Goal: Use online tool/utility

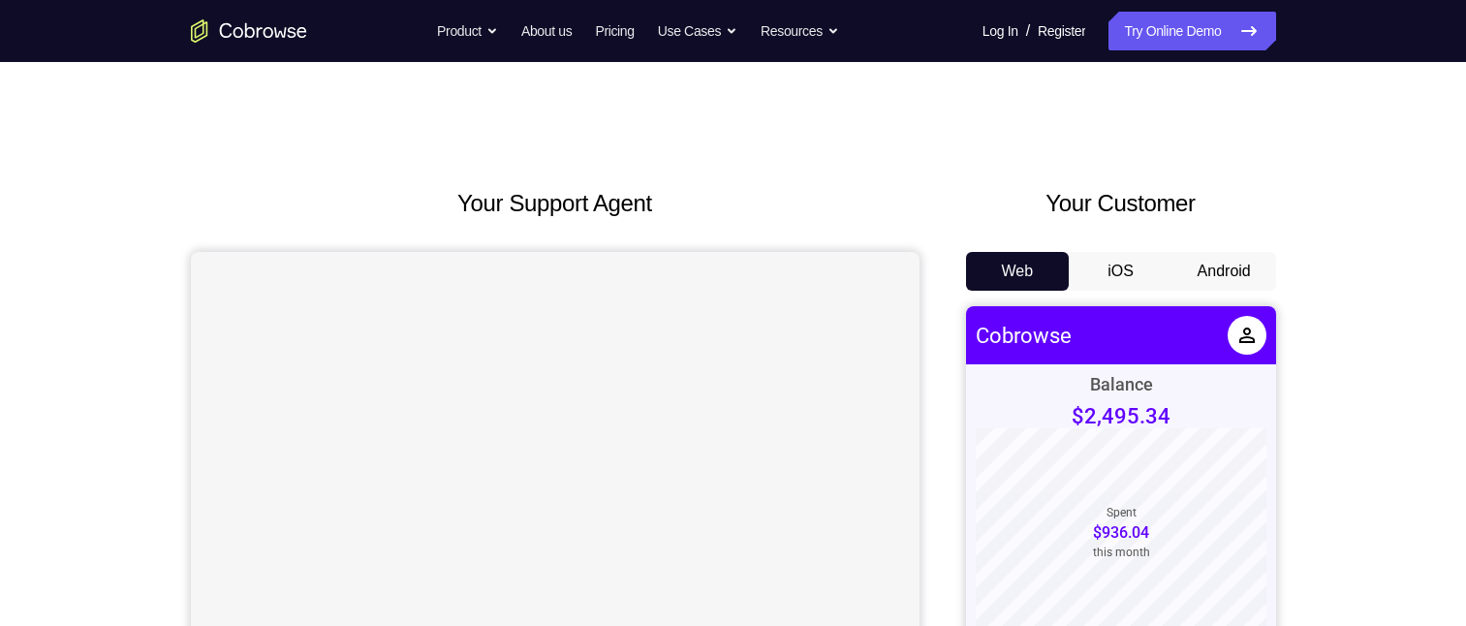
click at [1216, 274] on button "Android" at bounding box center [1225, 271] width 104 height 39
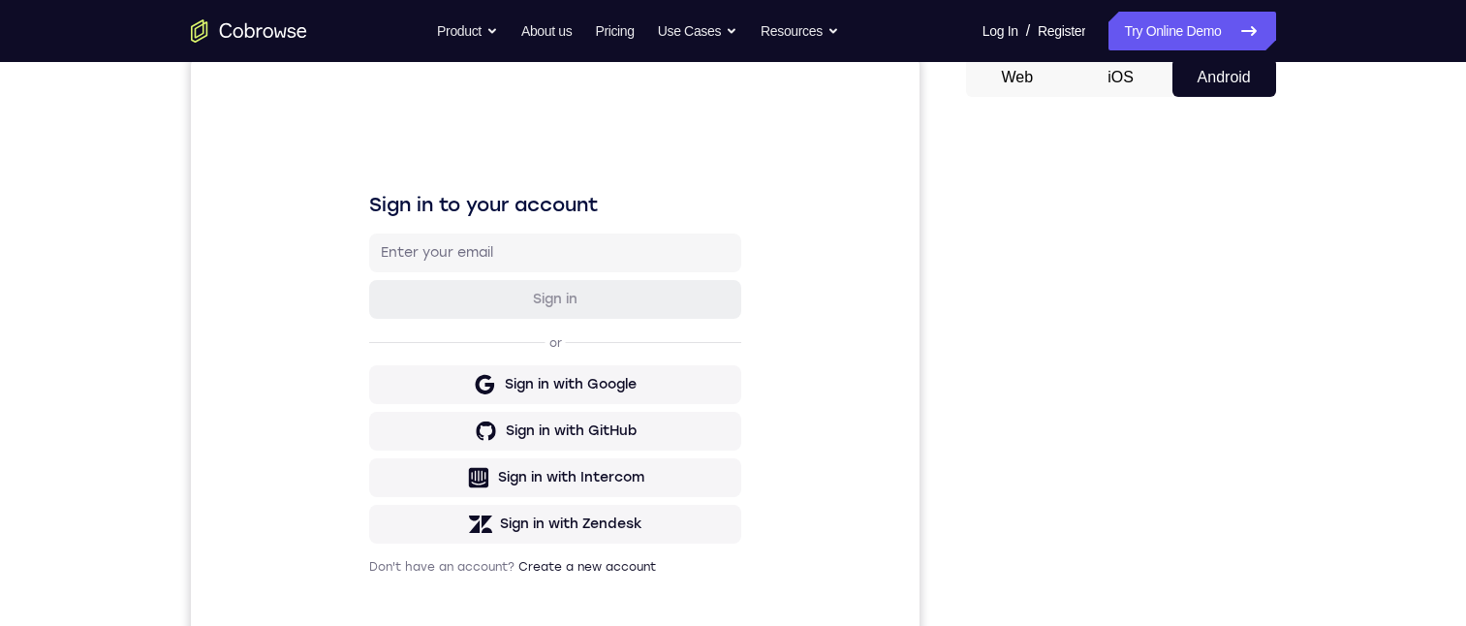
scroll to position [291, 0]
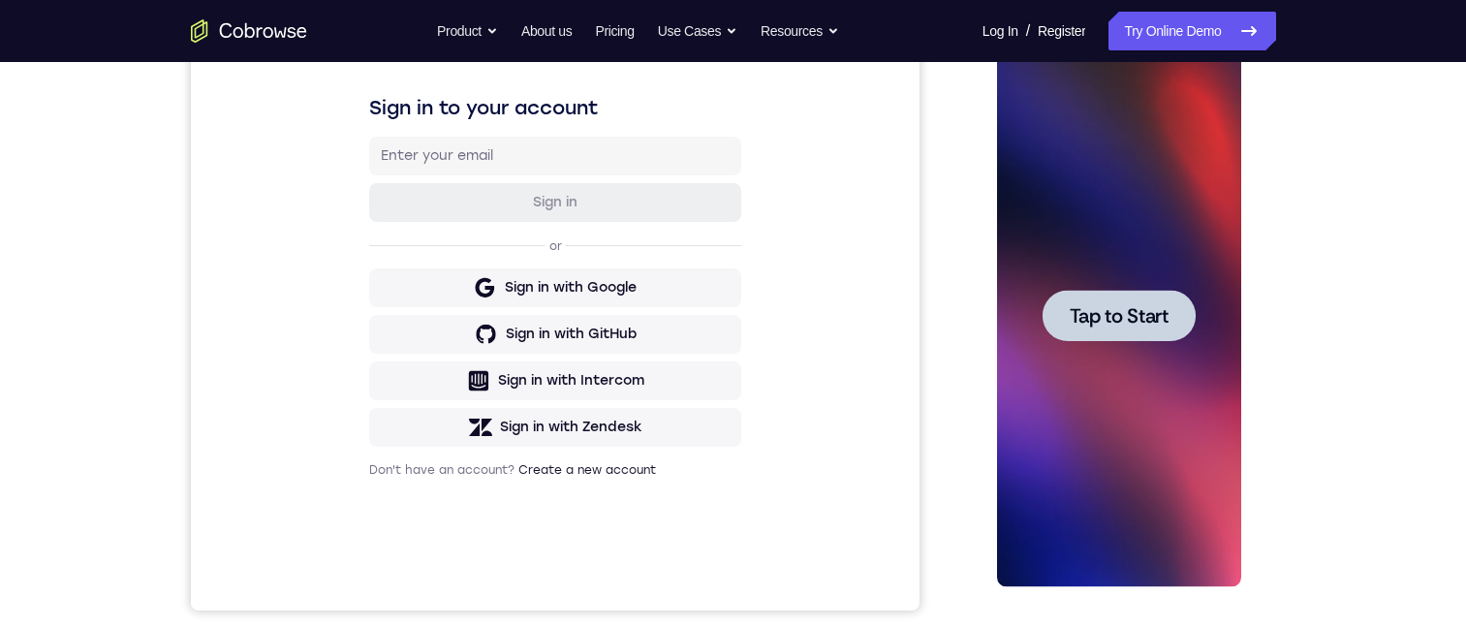
click at [1136, 318] on span "Tap to Start" at bounding box center [1119, 315] width 99 height 19
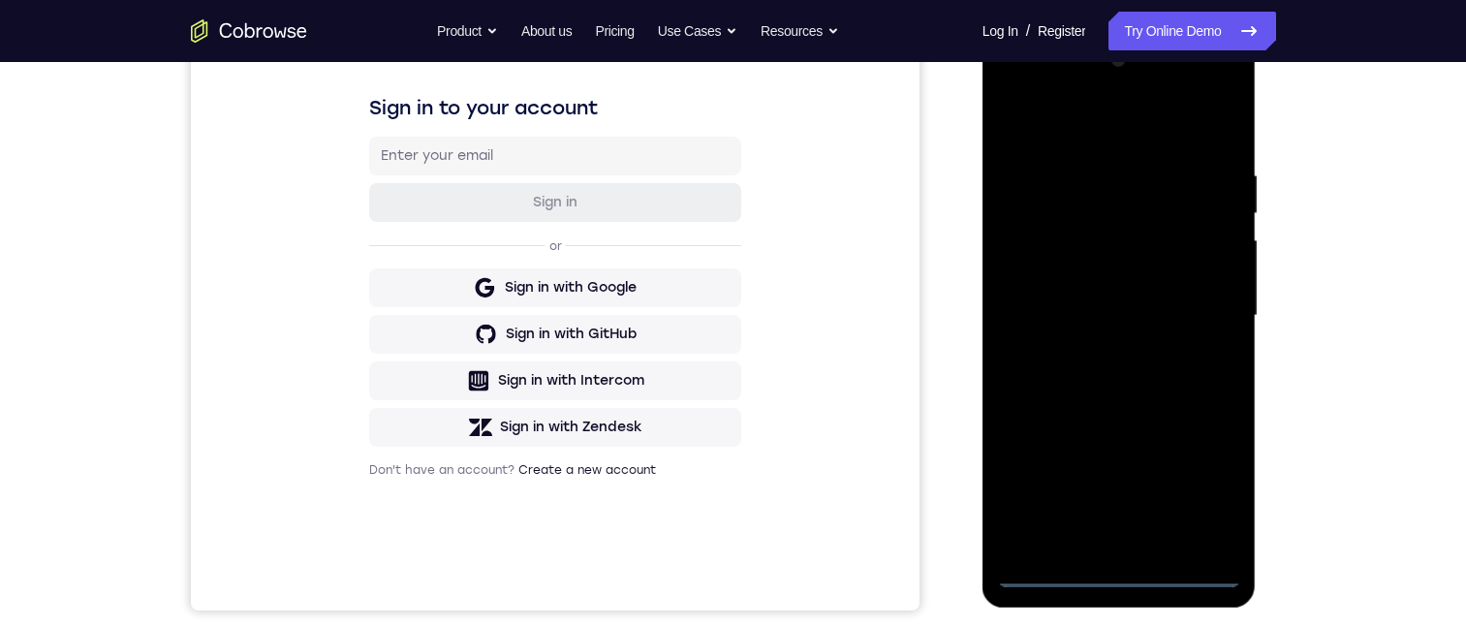
click at [1117, 568] on div at bounding box center [1119, 316] width 244 height 543
click at [1206, 487] on div at bounding box center [1119, 316] width 244 height 543
click at [1014, 79] on div at bounding box center [1119, 316] width 244 height 543
click at [1206, 301] on div at bounding box center [1119, 316] width 244 height 543
click at [1106, 509] on div at bounding box center [1119, 316] width 244 height 543
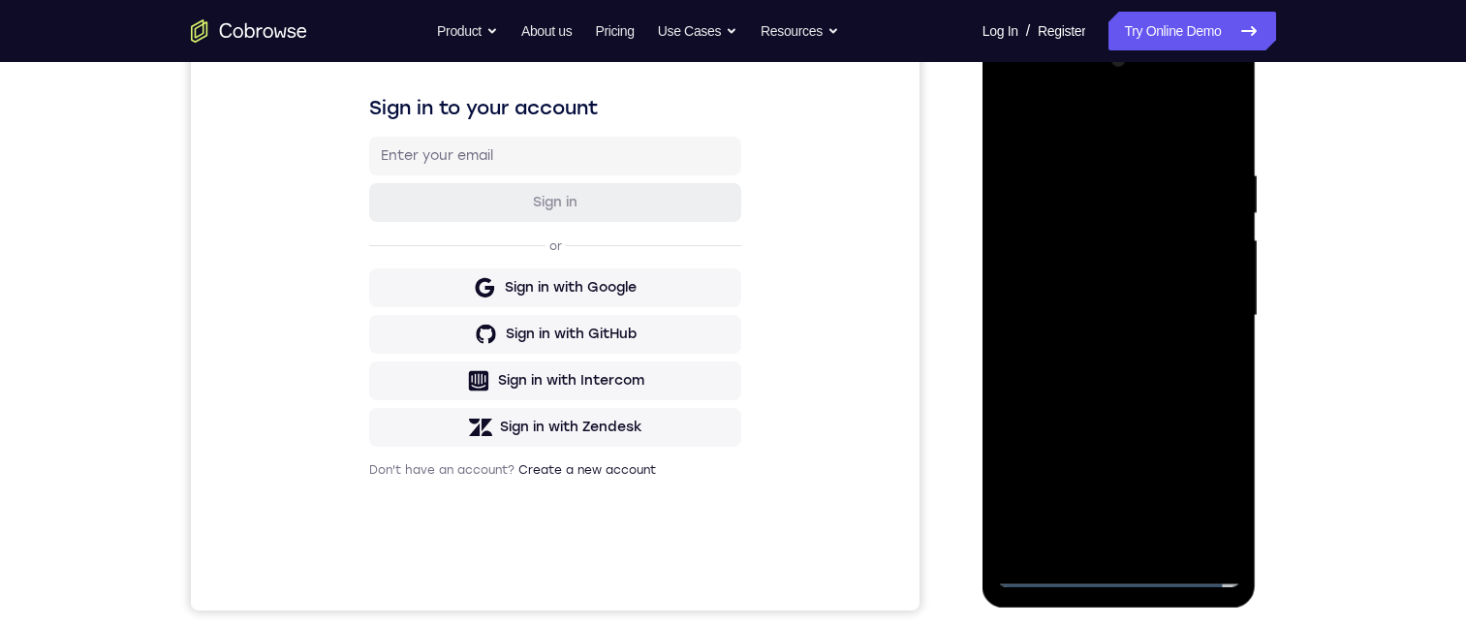
click at [1103, 499] on div at bounding box center [1119, 316] width 244 height 543
click at [1098, 540] on div at bounding box center [1119, 316] width 244 height 543
click at [1053, 294] on div at bounding box center [1119, 316] width 244 height 543
click at [1054, 289] on div at bounding box center [1119, 316] width 244 height 543
click at [1010, 533] on div at bounding box center [1119, 316] width 244 height 543
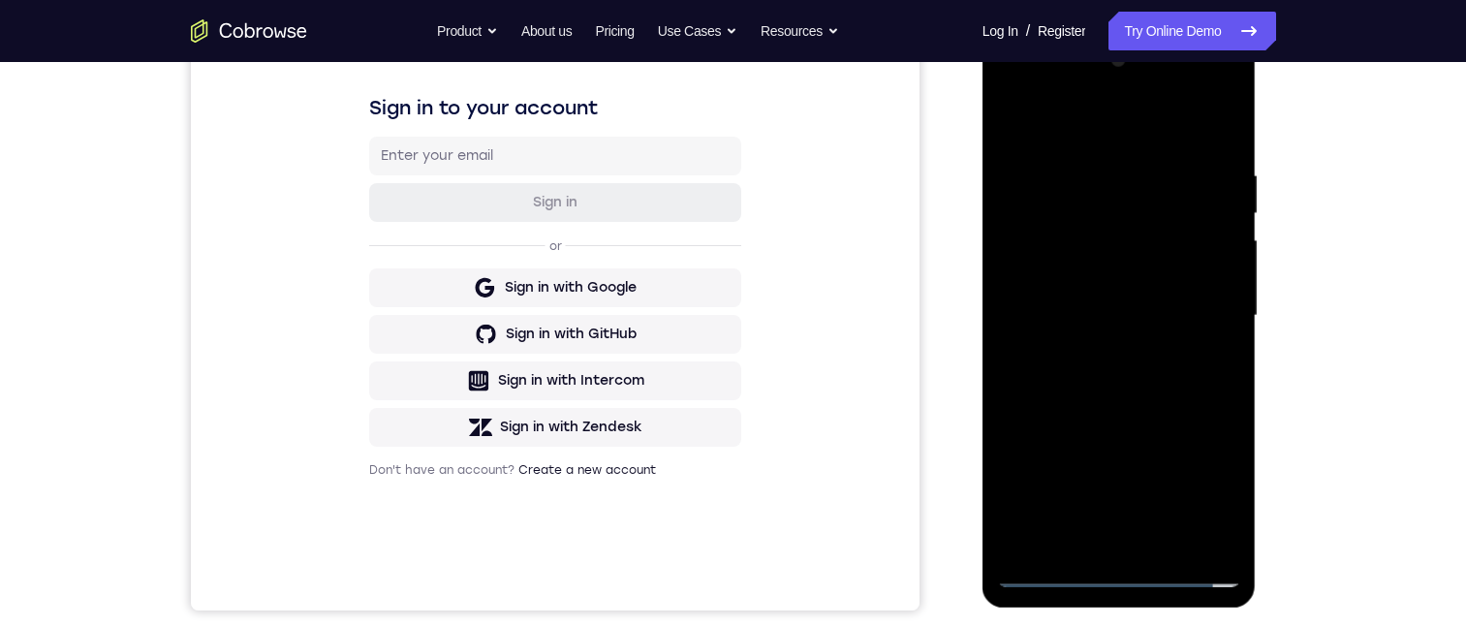
click at [1081, 458] on div at bounding box center [1119, 316] width 244 height 543
click at [1088, 459] on div at bounding box center [1119, 316] width 244 height 543
click at [1081, 474] on div at bounding box center [1119, 316] width 244 height 543
click at [1034, 274] on div at bounding box center [1119, 316] width 244 height 543
click at [1213, 263] on div at bounding box center [1119, 316] width 244 height 543
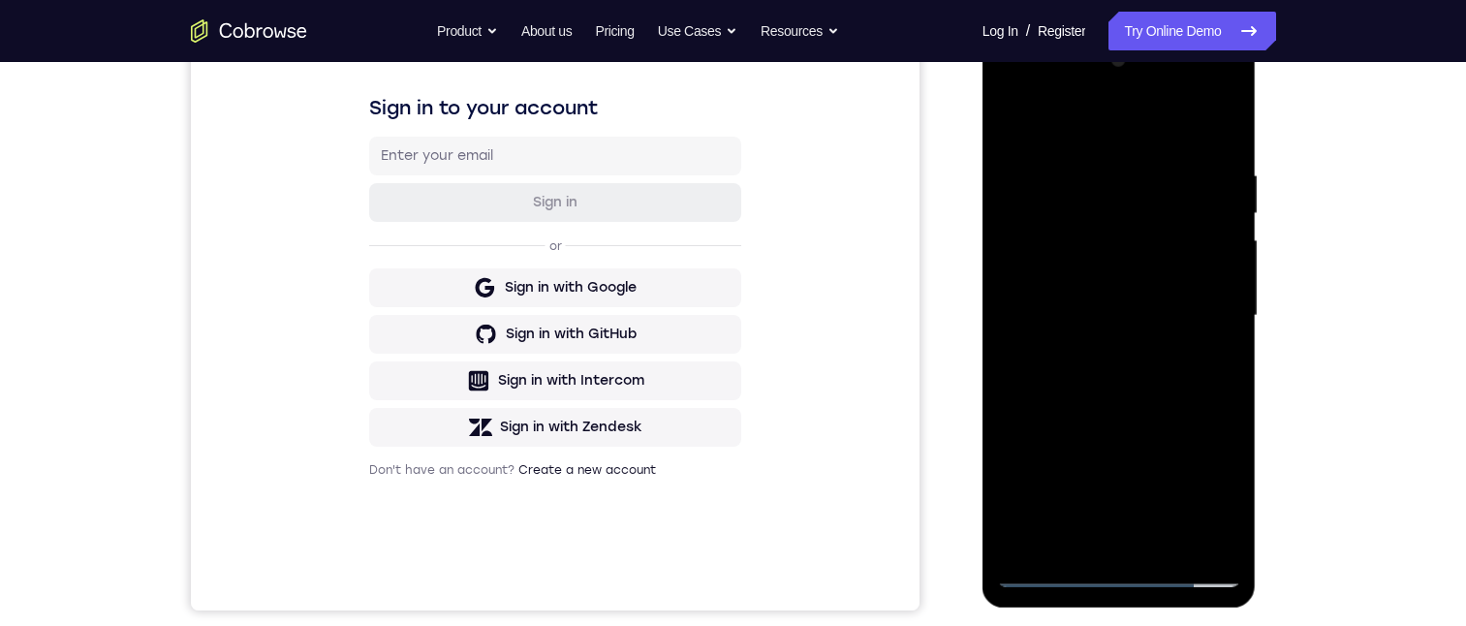
click at [1217, 266] on div at bounding box center [1119, 316] width 244 height 543
click at [1189, 305] on div at bounding box center [1119, 316] width 244 height 543
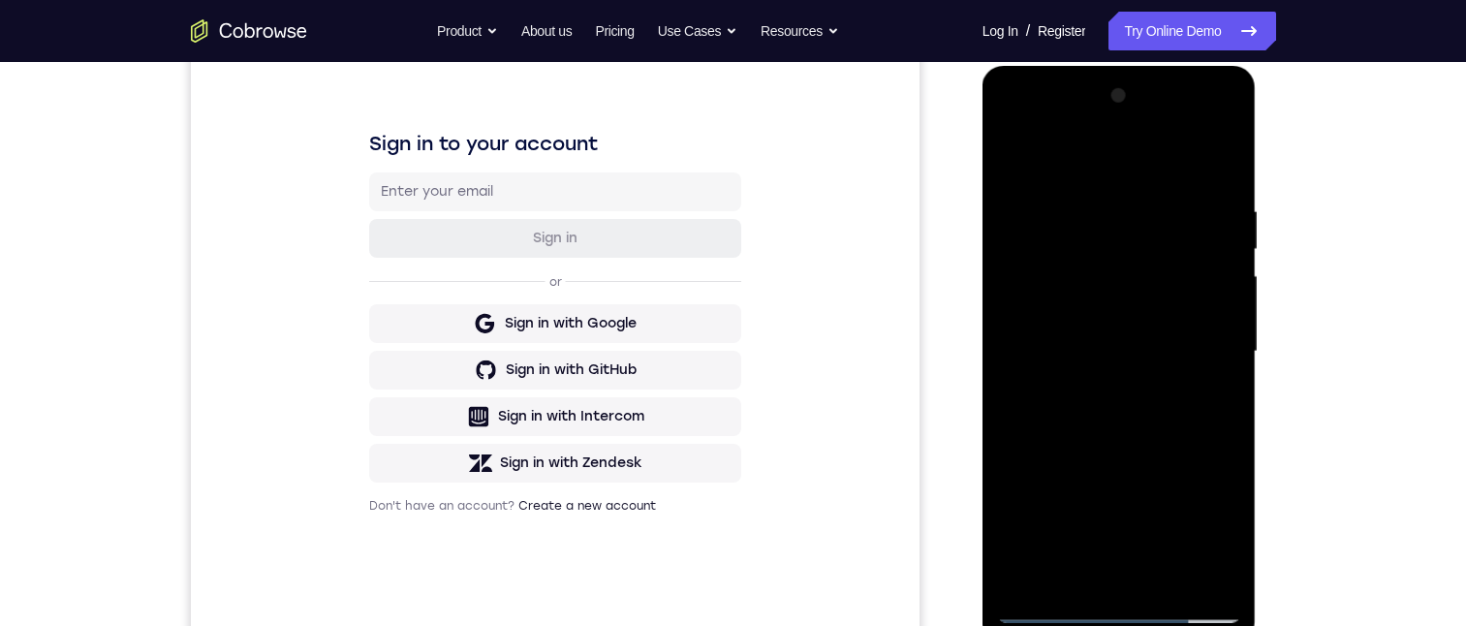
click at [1137, 408] on div at bounding box center [1119, 351] width 244 height 543
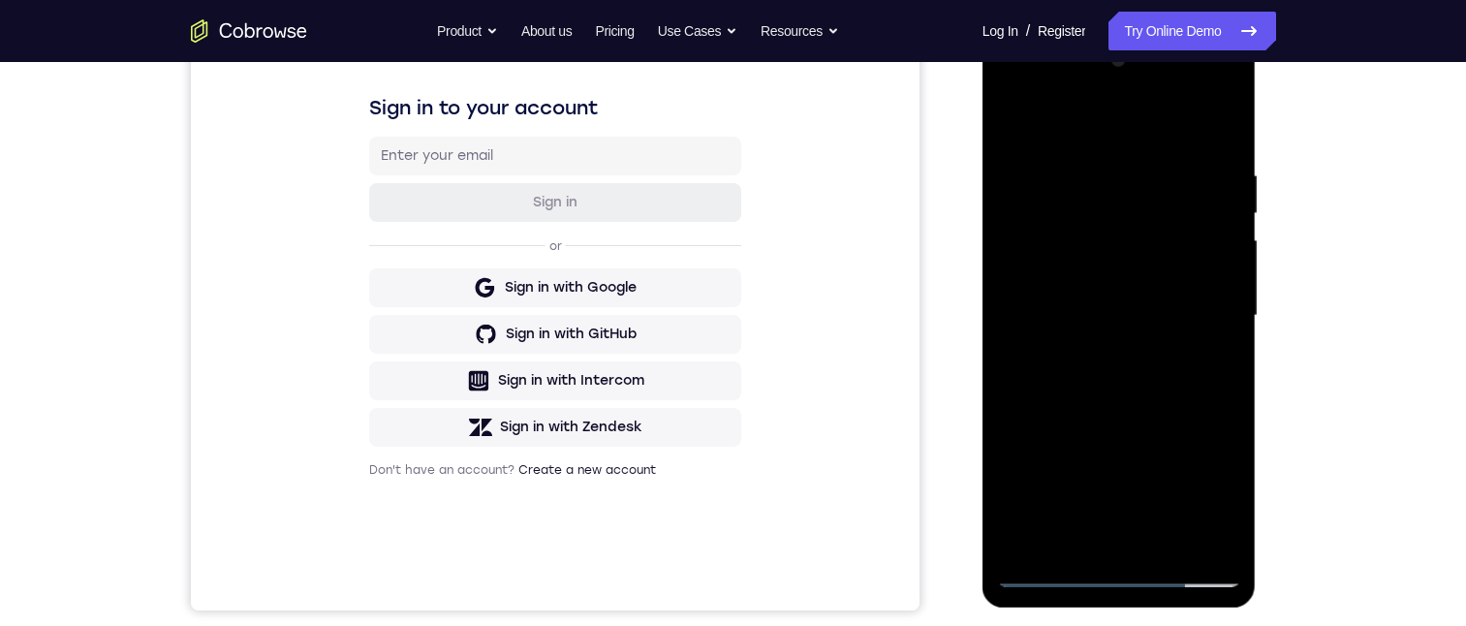
click at [1092, 168] on div at bounding box center [1119, 316] width 244 height 543
drag, startPoint x: 1072, startPoint y: 120, endPoint x: 1248, endPoint y: 161, distance: 181.0
click at [1259, 128] on html "Online web based iOS Simulators and Android Emulators. Run iPhone, iPad, Mobile…" at bounding box center [1121, 320] width 276 height 581
click at [1069, 159] on div at bounding box center [1119, 316] width 244 height 543
click at [1057, 132] on div at bounding box center [1119, 316] width 244 height 543
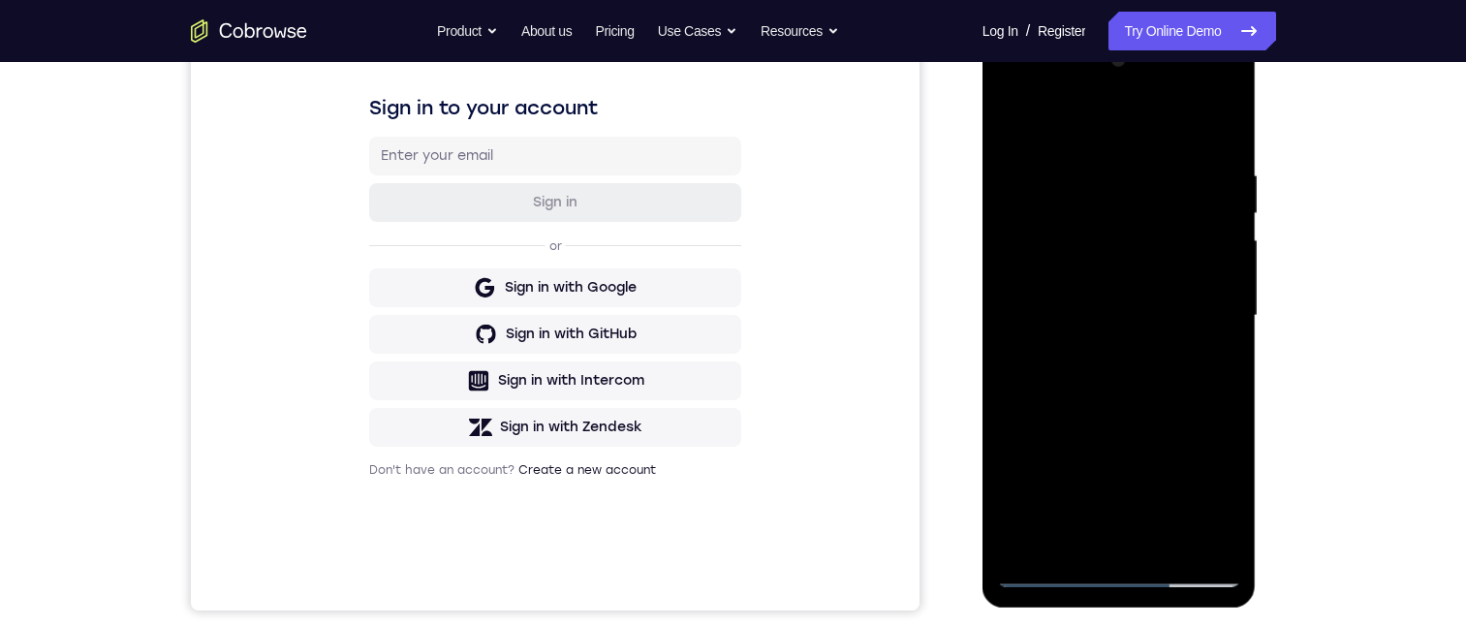
click at [1172, 401] on div at bounding box center [1119, 316] width 244 height 543
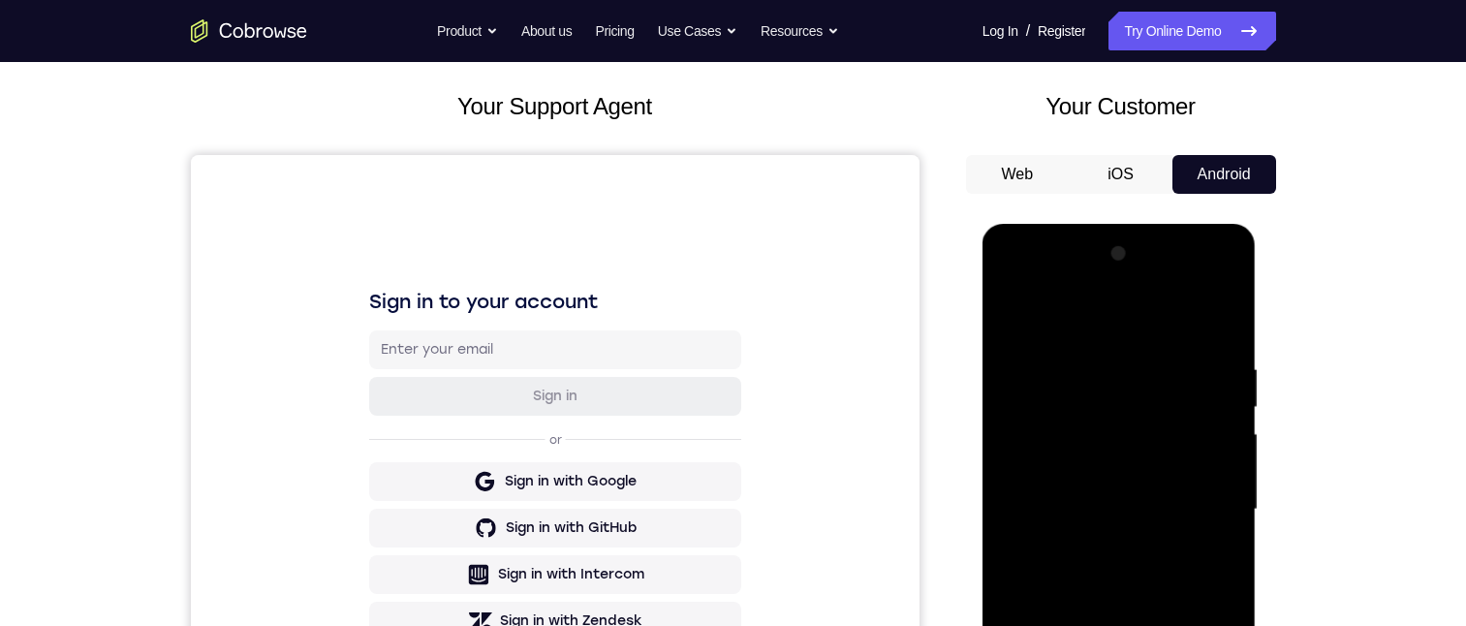
click at [1136, 377] on div at bounding box center [1119, 509] width 244 height 543
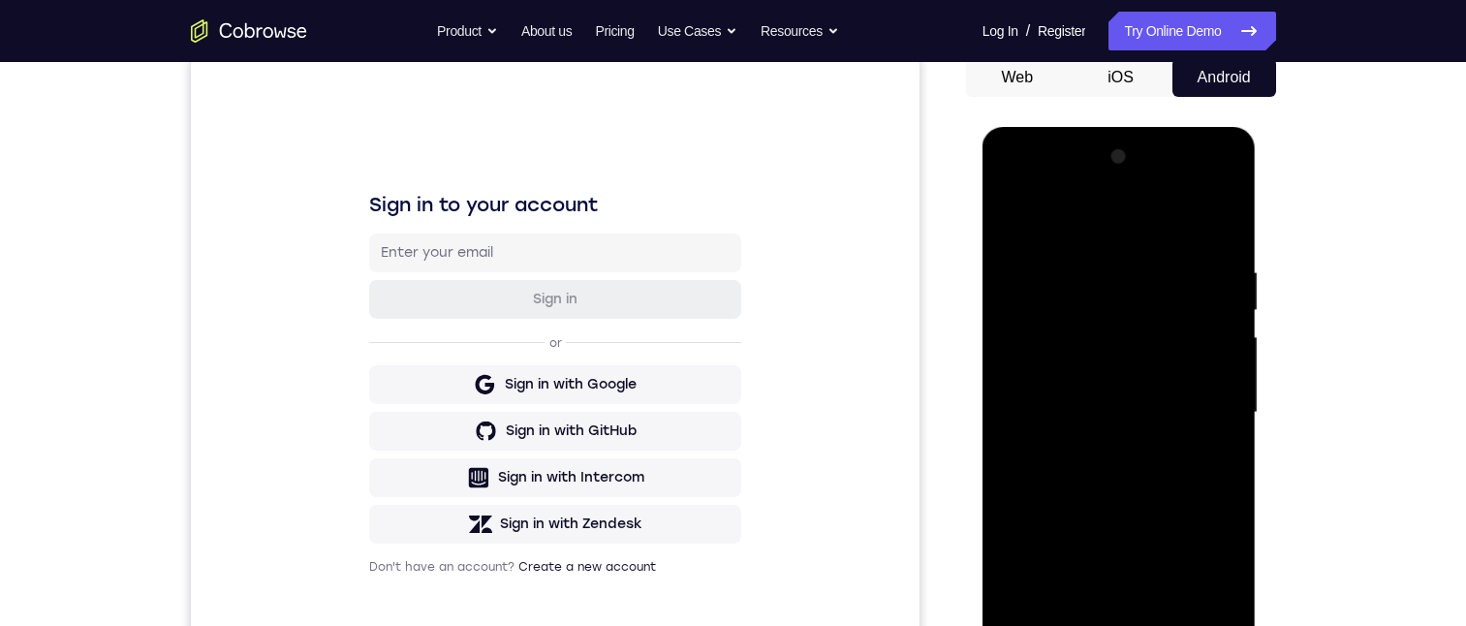
click at [1008, 209] on div at bounding box center [1119, 412] width 244 height 543
click at [1216, 399] on div at bounding box center [1119, 412] width 244 height 543
click at [1202, 421] on div at bounding box center [1119, 412] width 244 height 543
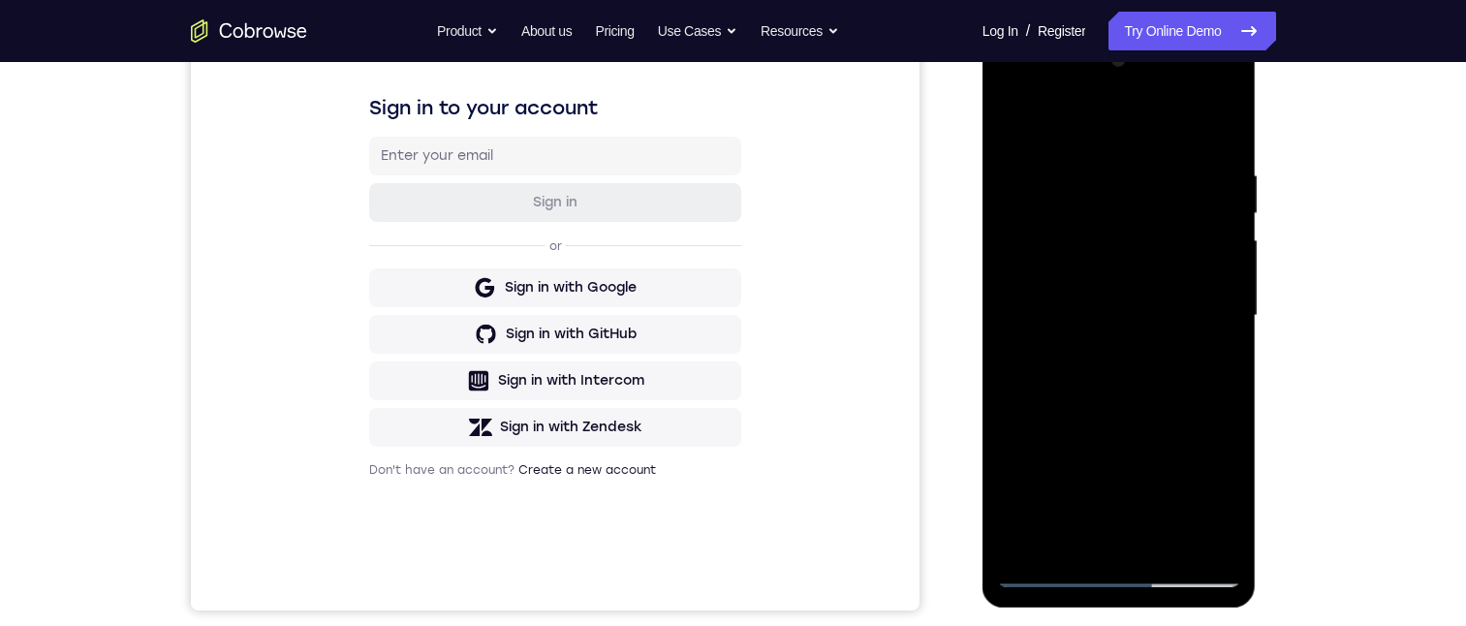
click at [1206, 327] on div at bounding box center [1119, 316] width 244 height 543
click at [1208, 326] on div at bounding box center [1119, 316] width 244 height 543
